Goal: Task Accomplishment & Management: Manage account settings

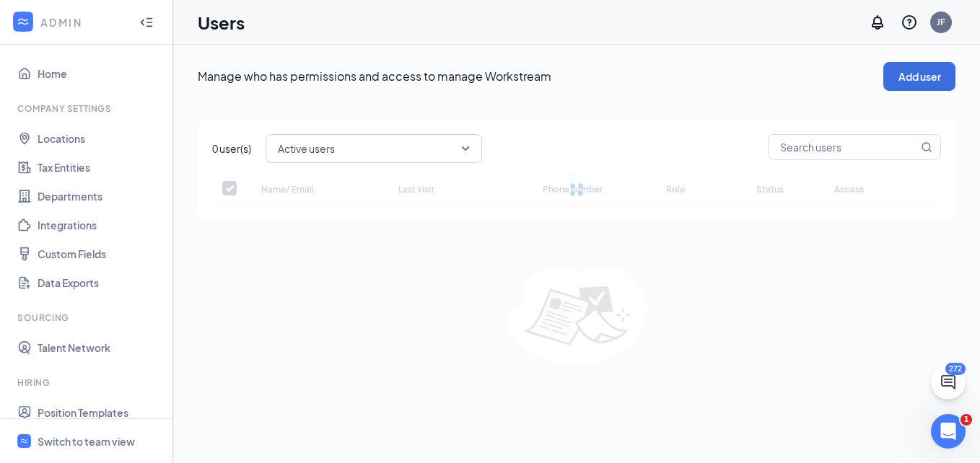
checkbox input "false"
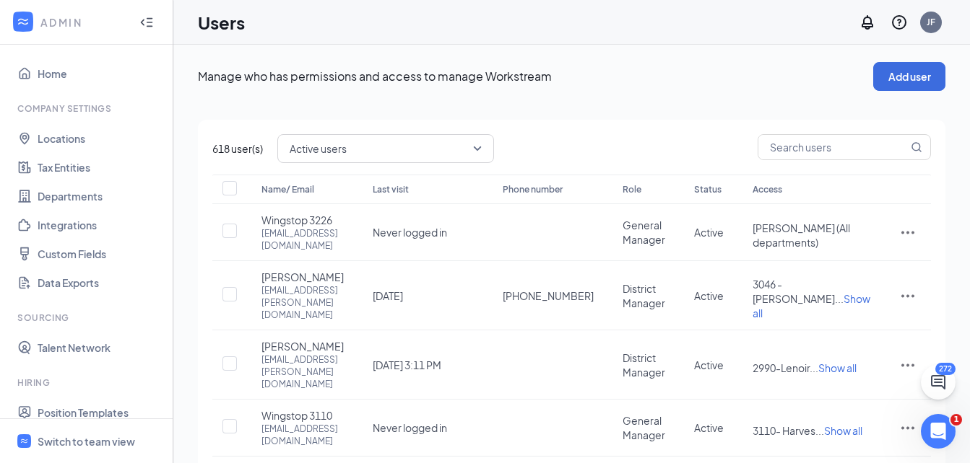
click at [770, 152] on input "text" at bounding box center [832, 147] width 149 height 25
type input "[PERSON_NAME]"
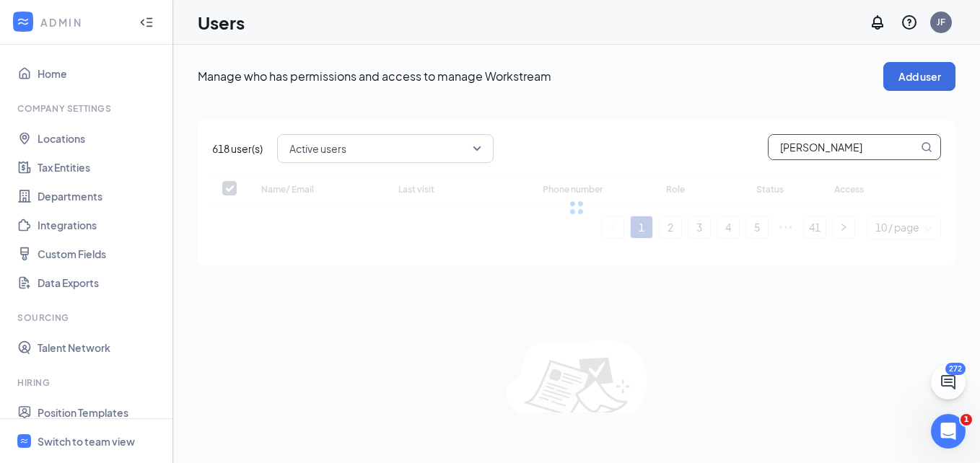
checkbox input "false"
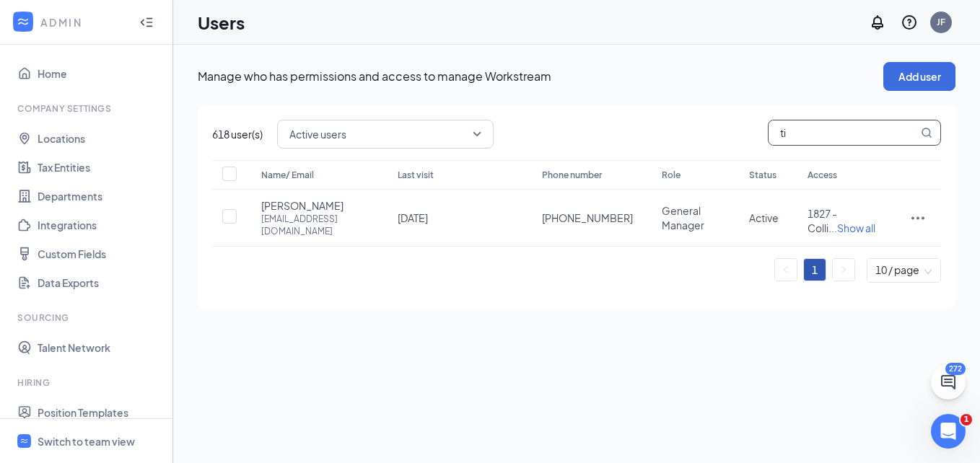
type input "t"
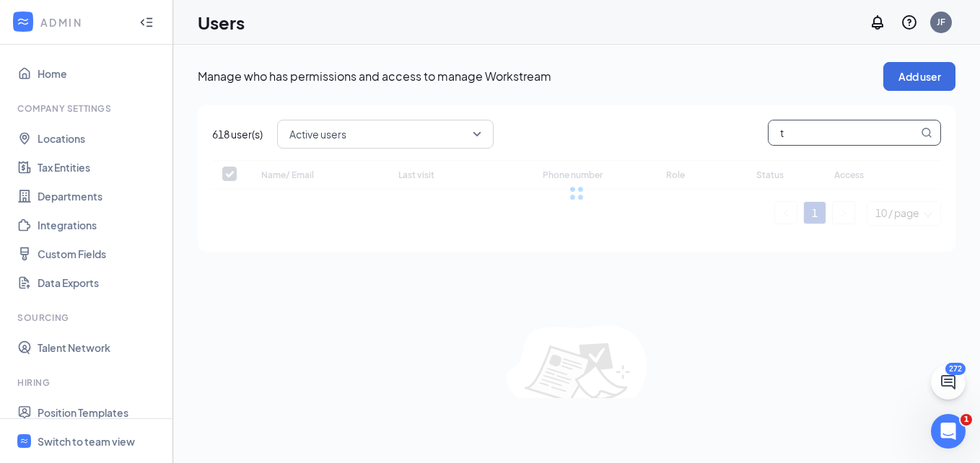
checkbox input "false"
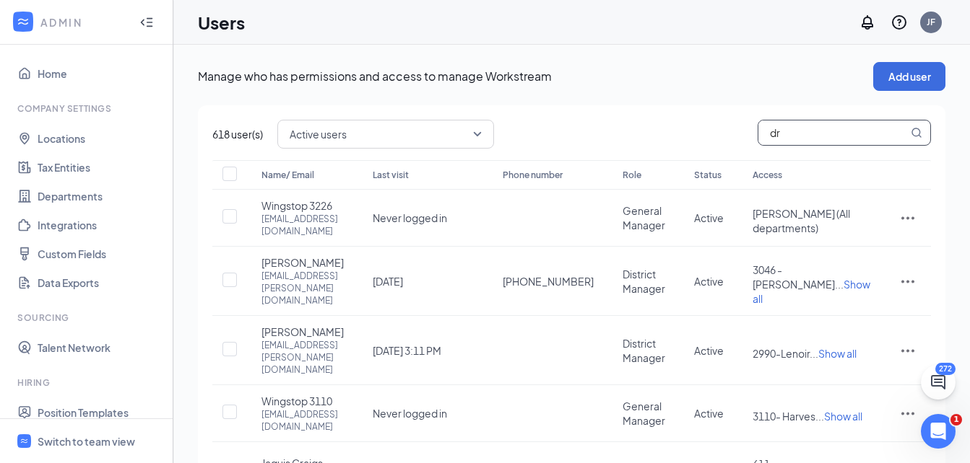
type input "dra"
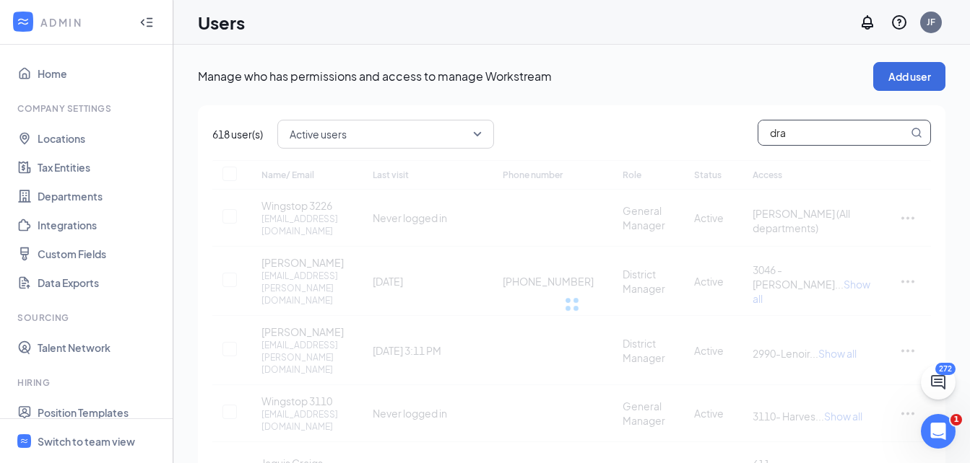
checkbox input "true"
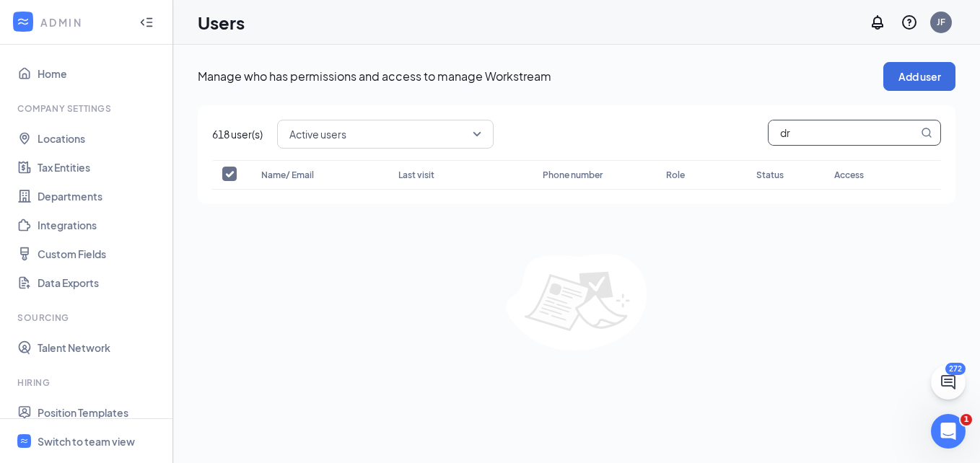
type input "d"
checkbox input "false"
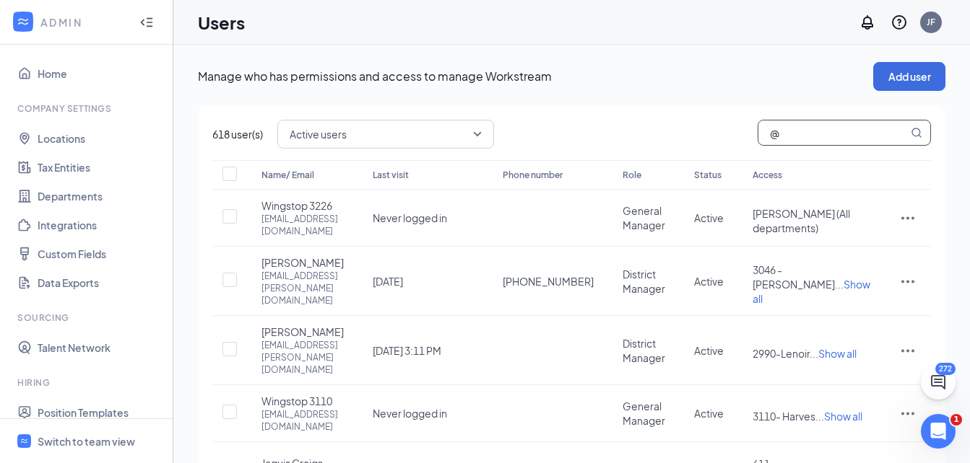
type input "@g"
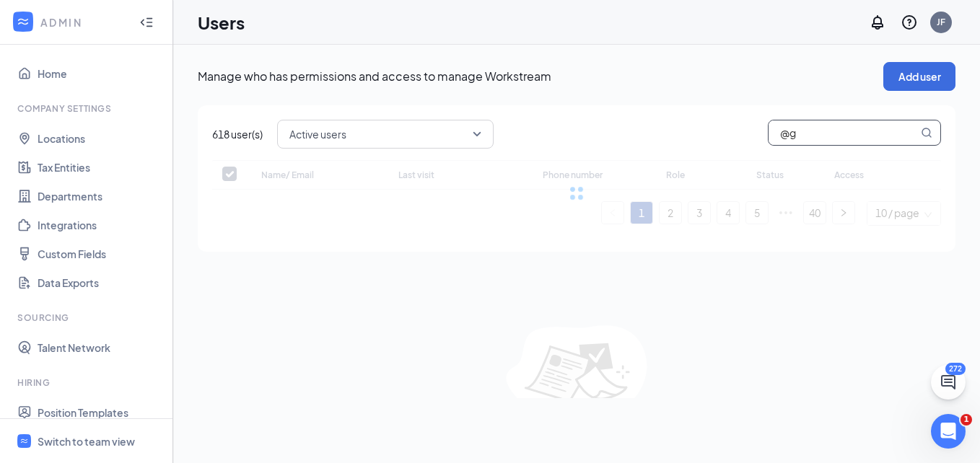
checkbox input "false"
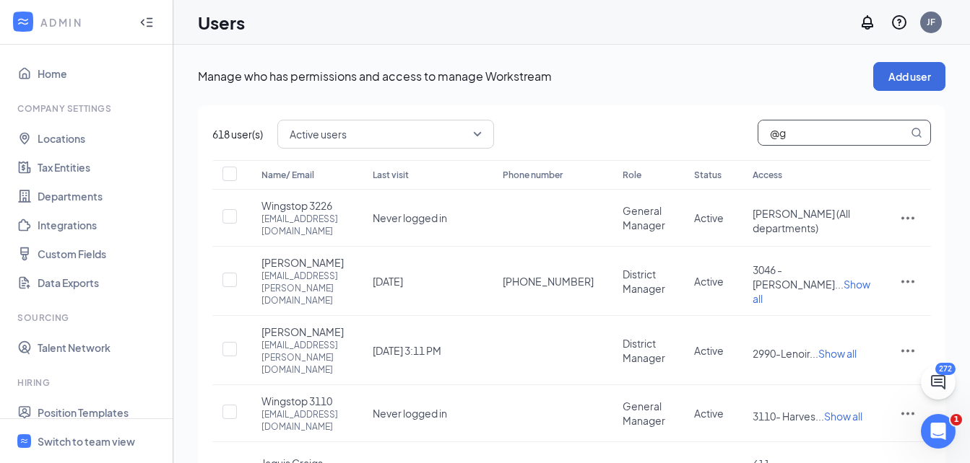
type input "@gs"
checkbox input "true"
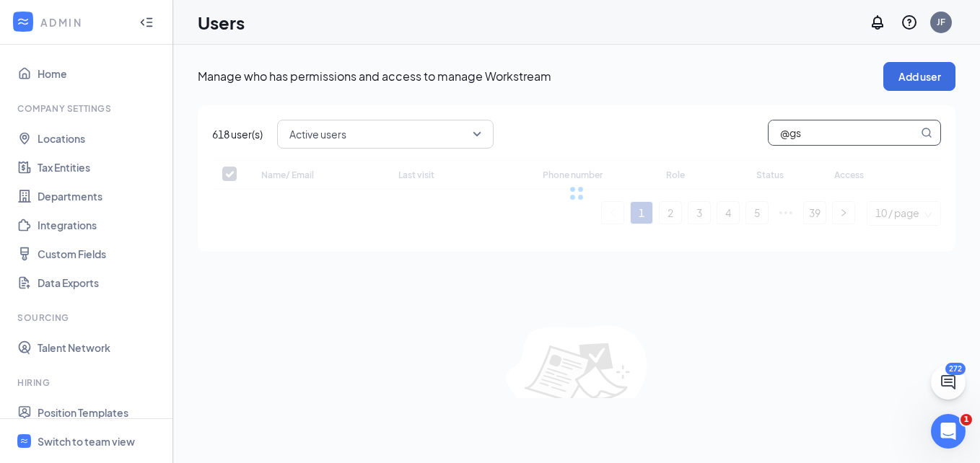
type input "@gsr"
checkbox input "false"
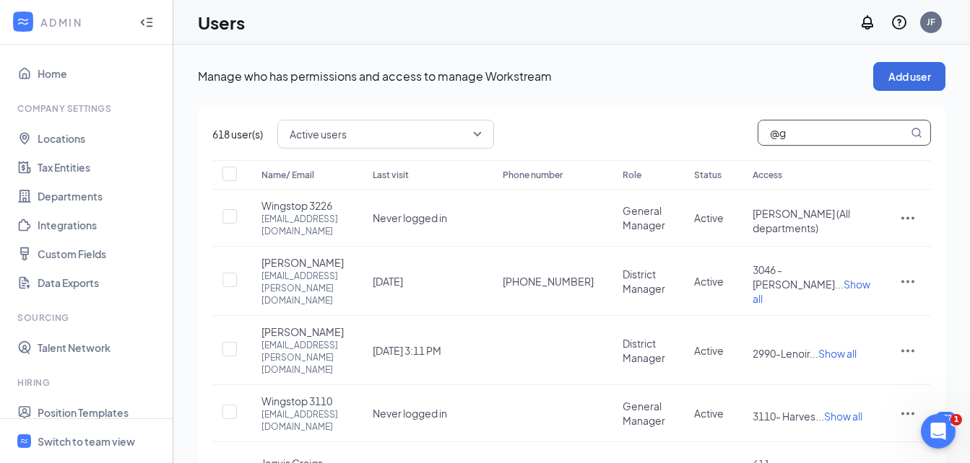
type input "@"
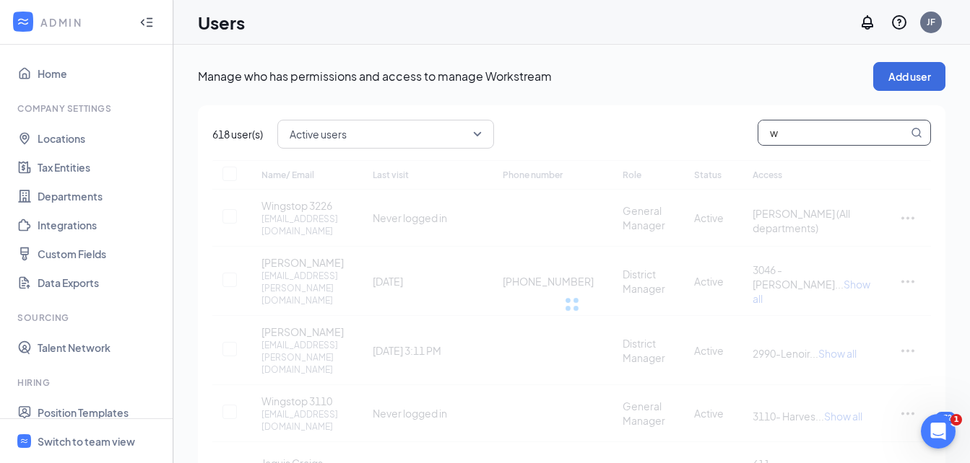
type input "ws"
checkbox input "true"
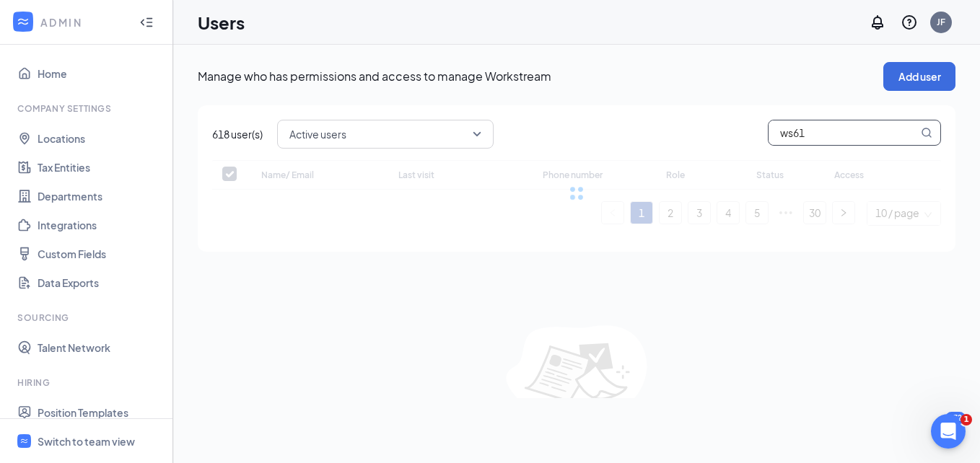
type input "ws614"
checkbox input "false"
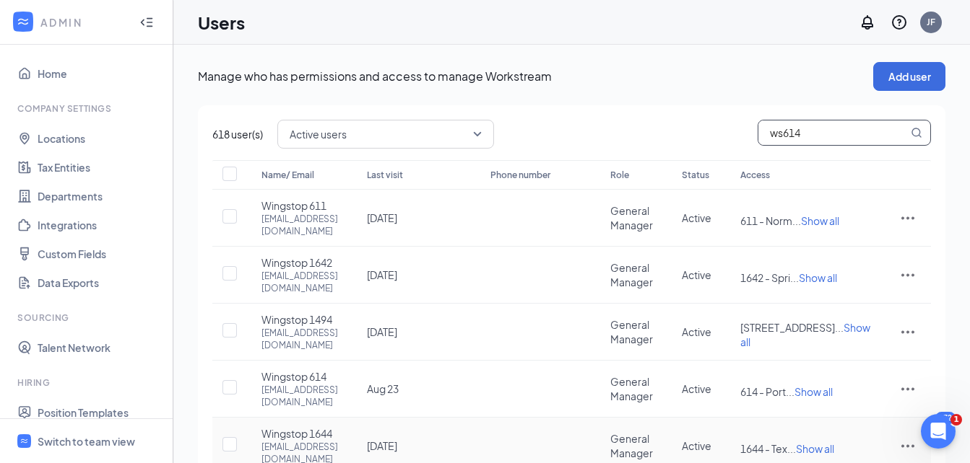
type input "ws614"
click at [904, 438] on icon "ActionsIcon" at bounding box center [907, 446] width 17 height 17
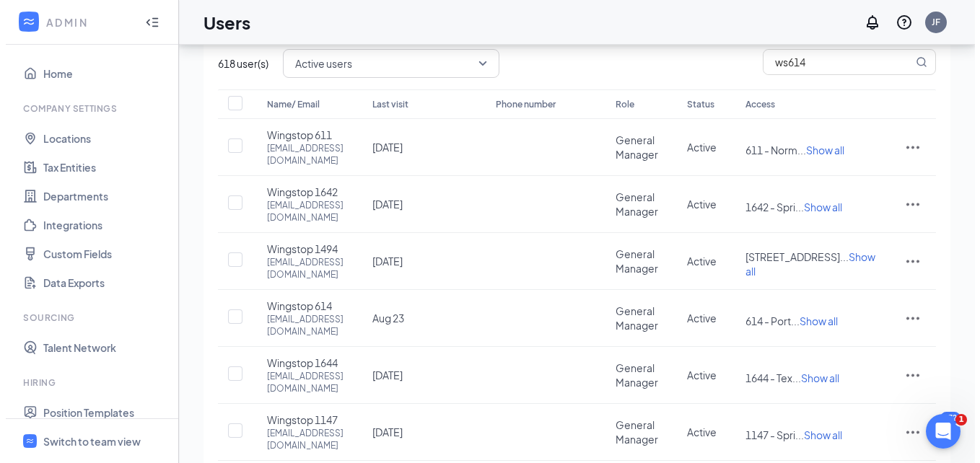
scroll to position [103, 0]
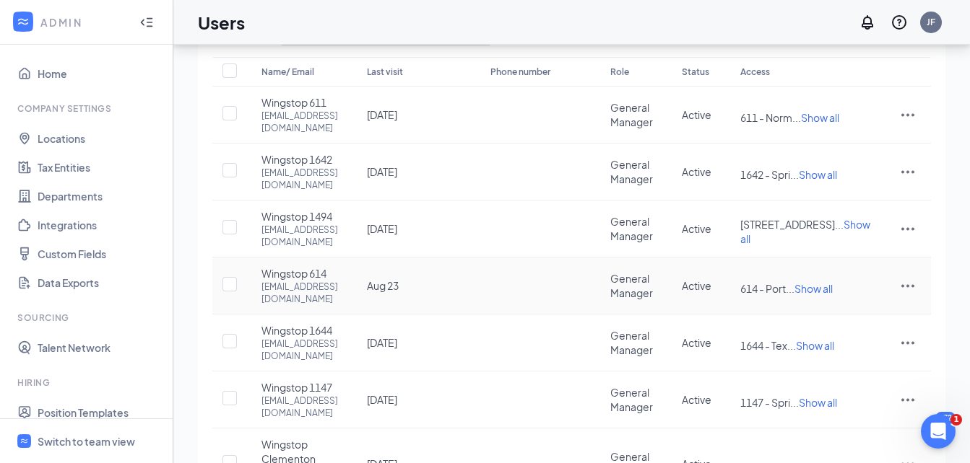
click at [907, 285] on icon "ActionsIcon" at bounding box center [907, 286] width 13 height 3
click at [845, 344] on li "Reset password" at bounding box center [859, 334] width 113 height 33
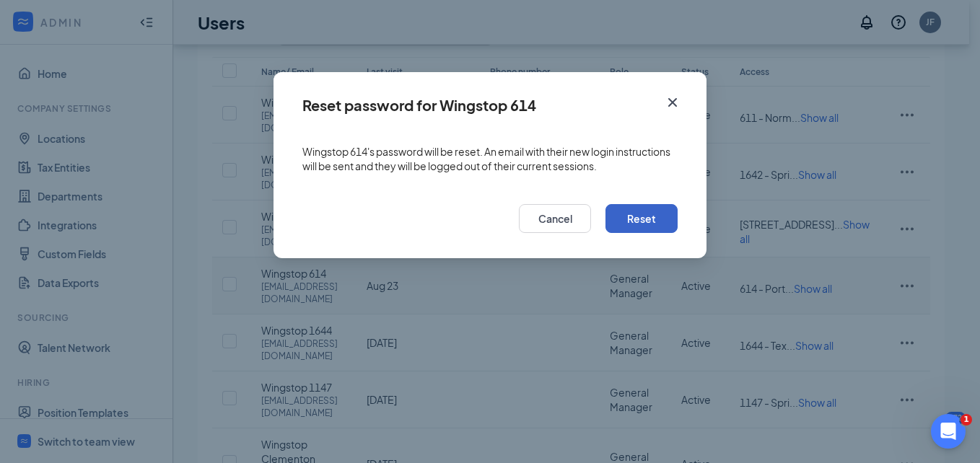
click at [655, 222] on button "Reset" at bounding box center [642, 218] width 72 height 29
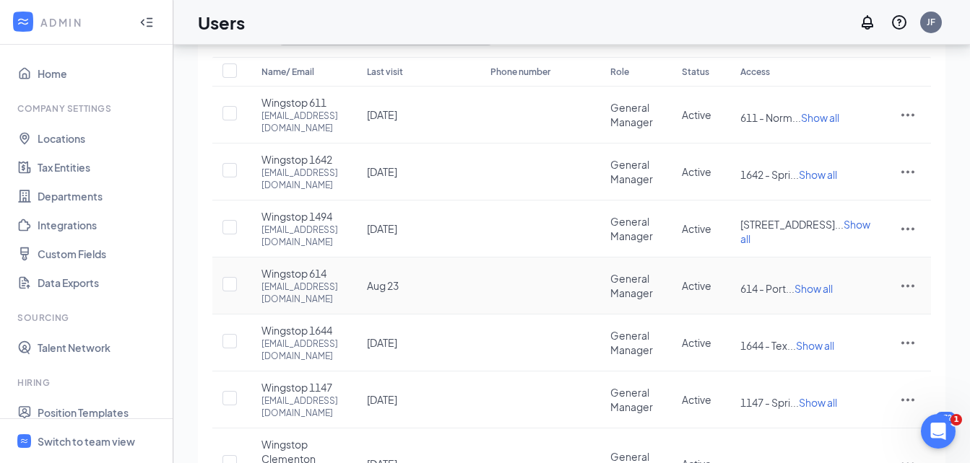
click at [907, 277] on icon "ActionsIcon" at bounding box center [907, 285] width 17 height 17
click at [867, 331] on span "Reset password" at bounding box center [852, 334] width 77 height 13
